Goal: Task Accomplishment & Management: Manage account settings

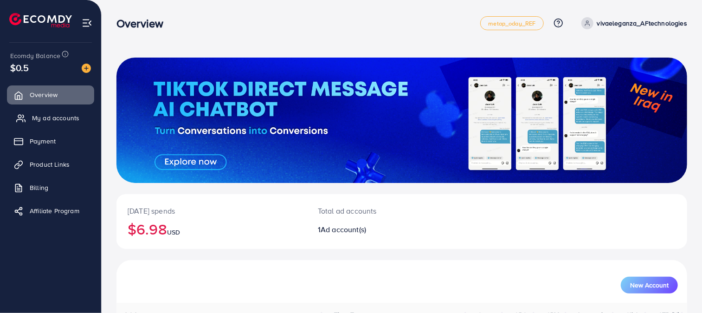
click at [52, 115] on span "My ad accounts" at bounding box center [55, 117] width 47 height 9
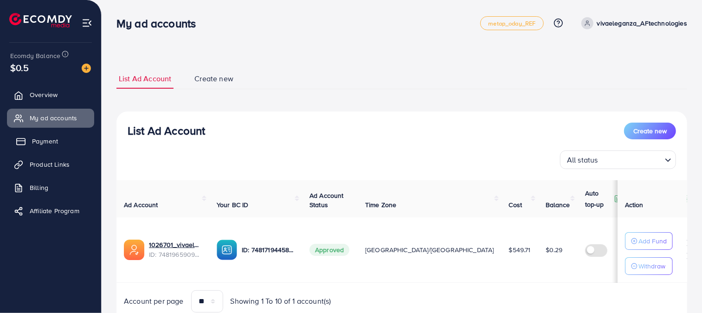
click at [41, 143] on span "Payment" at bounding box center [45, 140] width 26 height 9
